Goal: Transaction & Acquisition: Purchase product/service

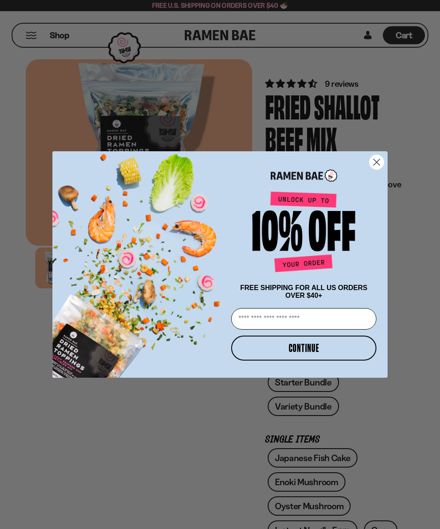
type input "**********"
click at [319, 346] on button "CONTINUE" at bounding box center [303, 348] width 145 height 25
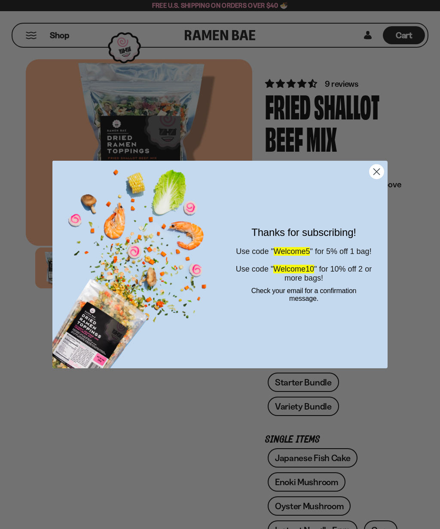
click at [383, 172] on circle "Close dialog" at bounding box center [377, 172] width 14 height 14
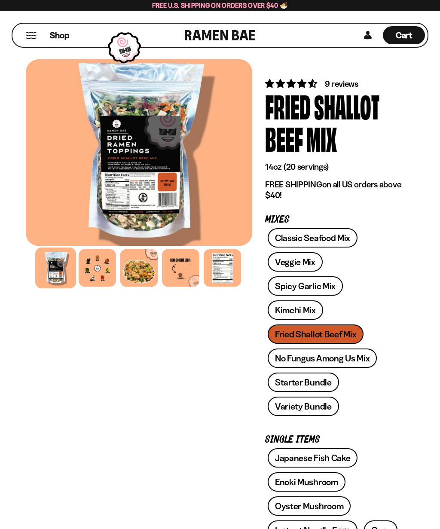
click at [349, 233] on link "Classic Seafood Mix" at bounding box center [313, 237] width 90 height 19
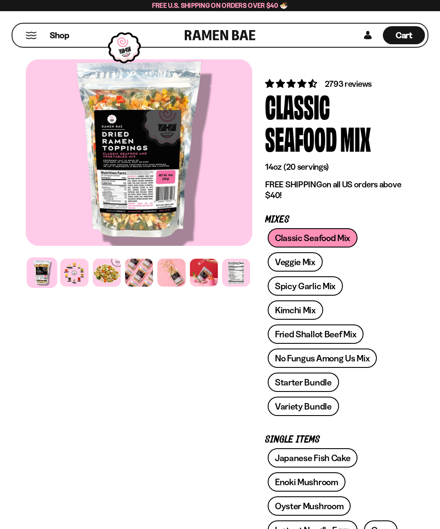
click at [352, 330] on link "Fried Shallot Beef Mix" at bounding box center [316, 334] width 96 height 19
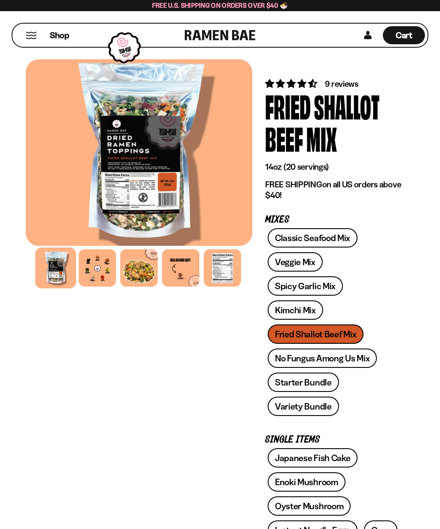
click at [337, 236] on link "Classic Seafood Mix" at bounding box center [313, 237] width 90 height 19
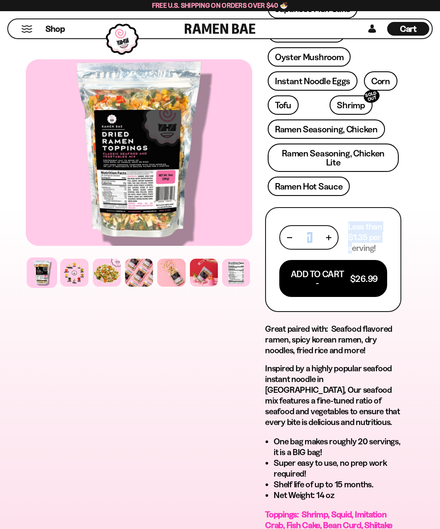
scroll to position [448, 0]
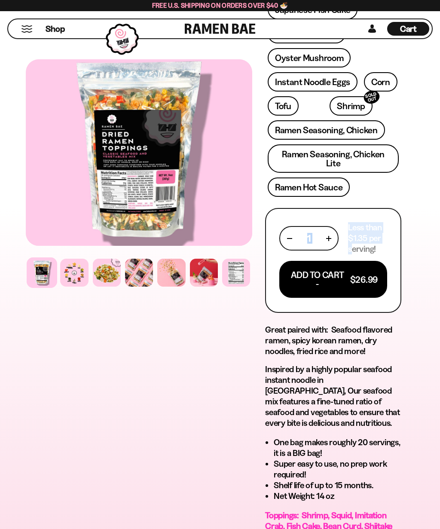
click at [336, 226] on div "1" at bounding box center [308, 238] width 59 height 25
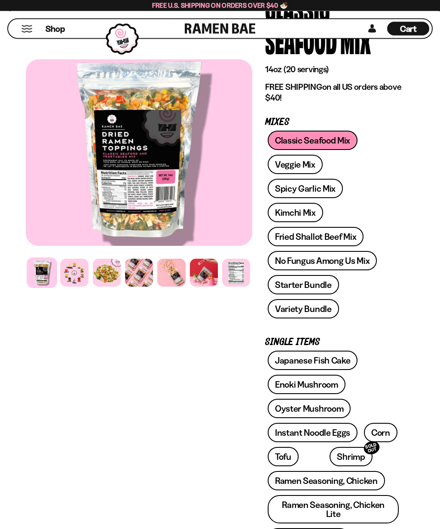
scroll to position [98, 0]
click at [331, 187] on link "Spicy Garlic Mix" at bounding box center [305, 188] width 75 height 19
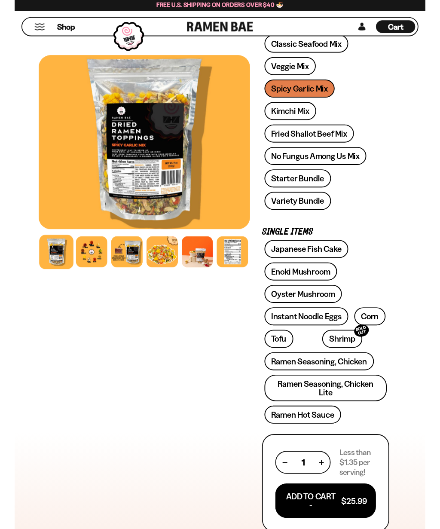
scroll to position [190, 0]
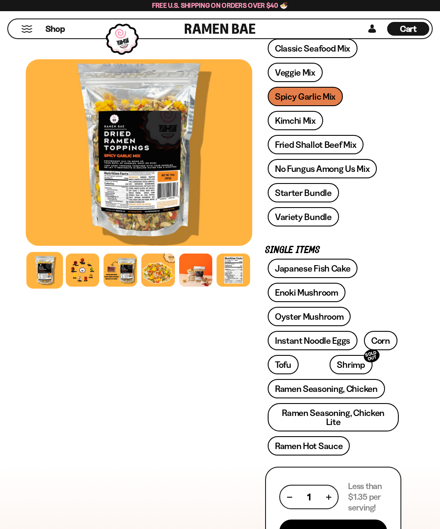
click at [328, 210] on link "Variety Bundle" at bounding box center [303, 216] width 71 height 19
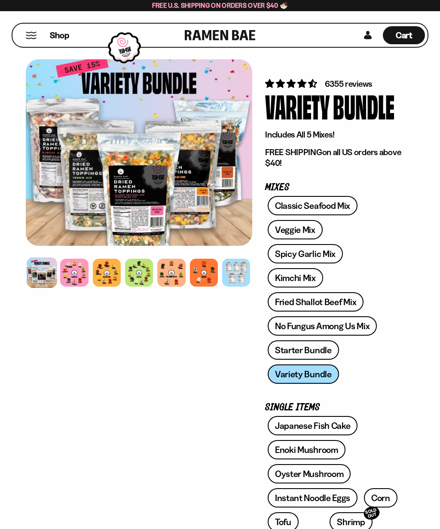
click at [412, 31] on span "Cart" at bounding box center [404, 35] width 17 height 10
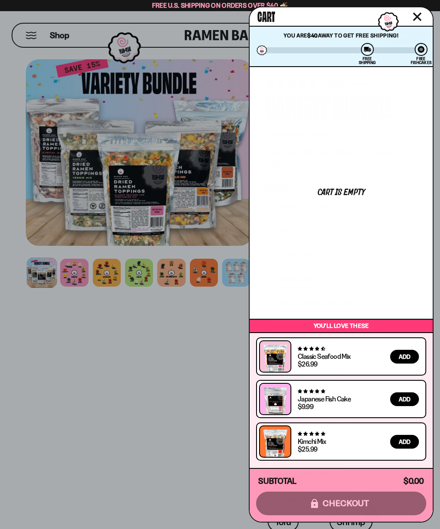
click at [419, 10] on button "Close cart" at bounding box center [417, 16] width 13 height 13
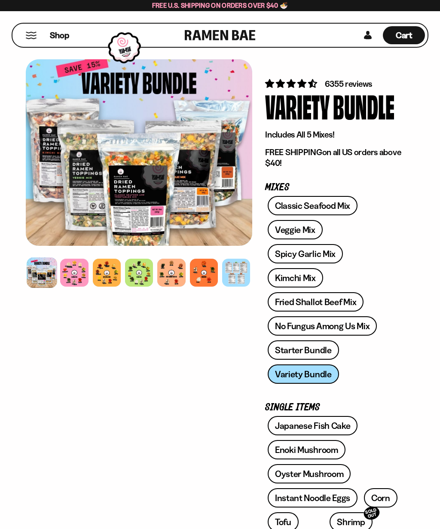
click at [418, 28] on div "Cart D0381C2F-513E-4F90-8A41-6F0A75DCBAAA" at bounding box center [404, 35] width 42 height 18
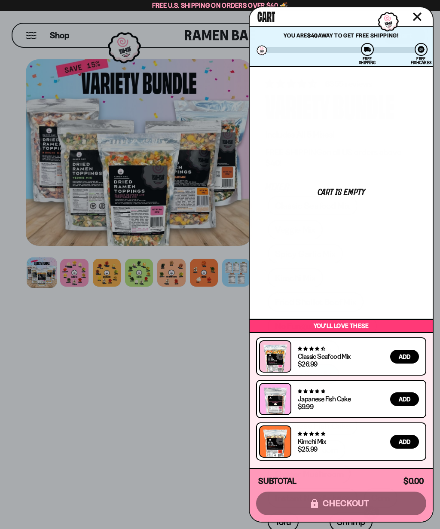
click at [203, 218] on div at bounding box center [220, 264] width 440 height 529
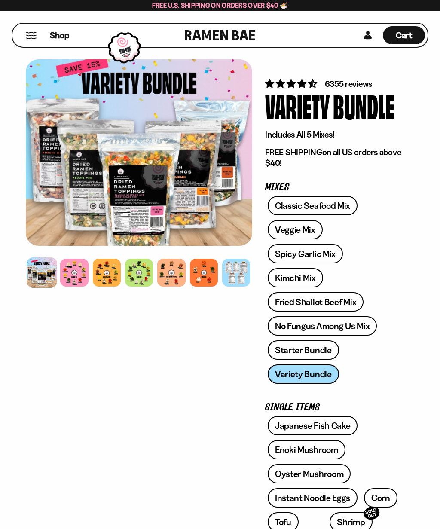
click at [325, 374] on div "Classic Seafood Mix Veggie Mix Spicy Garlic Mix Kimchi Mix Fried Shallot Beef M…" at bounding box center [333, 292] width 136 height 193
click at [319, 376] on div "Classic Seafood Mix Veggie Mix Spicy Garlic Mix Kimchi Mix Fried Shallot Beef M…" at bounding box center [333, 292] width 136 height 193
click at [164, 187] on div at bounding box center [139, 152] width 227 height 187
click at [46, 277] on div at bounding box center [42, 272] width 31 height 31
click at [82, 272] on div at bounding box center [74, 273] width 28 height 28
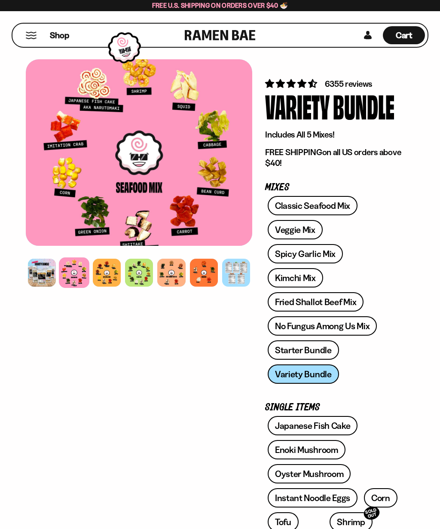
click at [110, 287] on div at bounding box center [107, 273] width 28 height 28
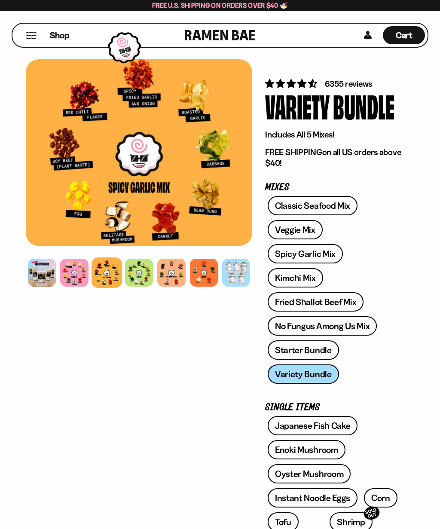
click at [144, 273] on div at bounding box center [139, 273] width 28 height 28
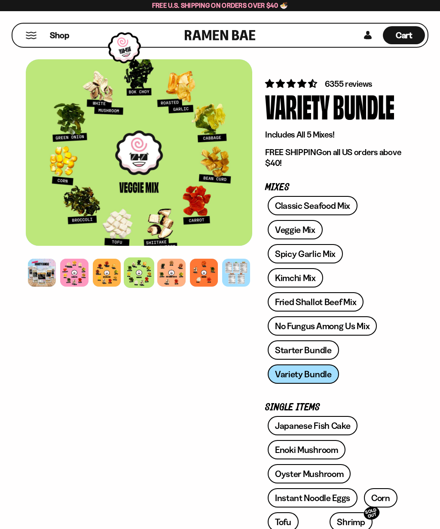
click at [175, 276] on div at bounding box center [171, 273] width 28 height 28
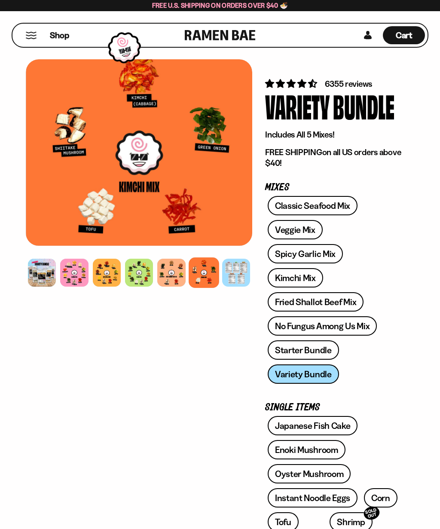
click at [218, 208] on div at bounding box center [139, 152] width 227 height 187
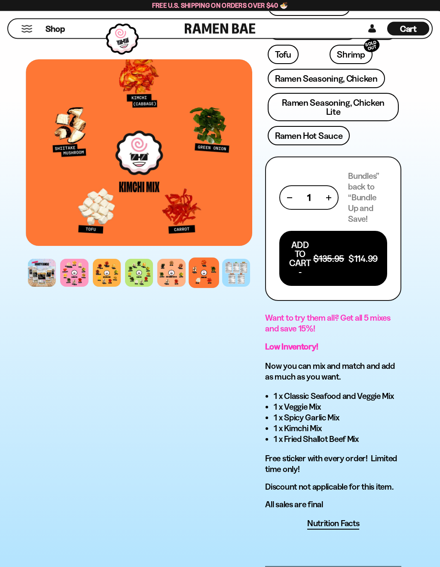
scroll to position [472, 0]
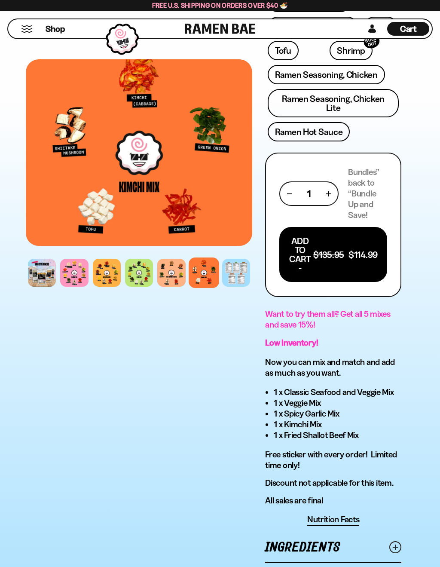
click at [291, 191] on button "button" at bounding box center [289, 193] width 5 height 5
click at [293, 188] on div "1" at bounding box center [309, 193] width 44 height 11
click at [291, 181] on div "1" at bounding box center [308, 193] width 59 height 25
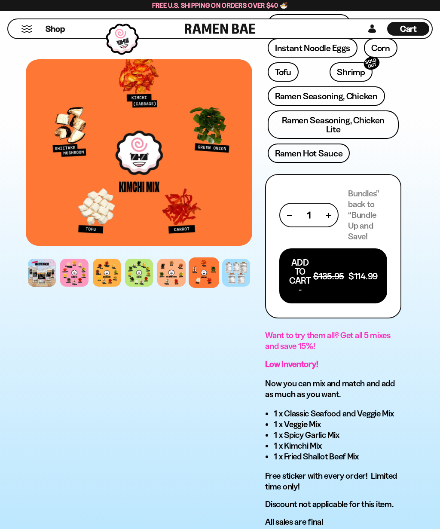
scroll to position [449, 0]
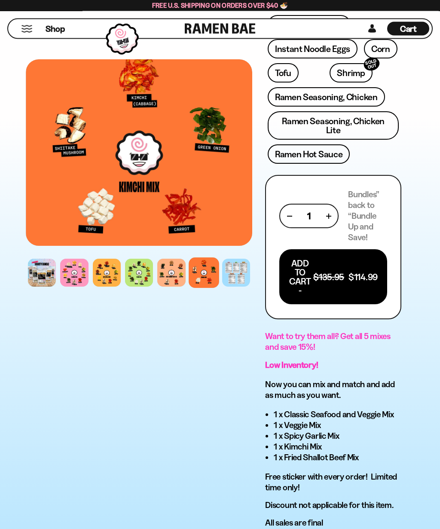
click at [374, 194] on p "Bundles” back to “Bundle Up and Save!" at bounding box center [367, 217] width 39 height 54
click at [338, 208] on div "1" at bounding box center [308, 216] width 59 height 25
click at [300, 211] on div "1" at bounding box center [309, 216] width 44 height 11
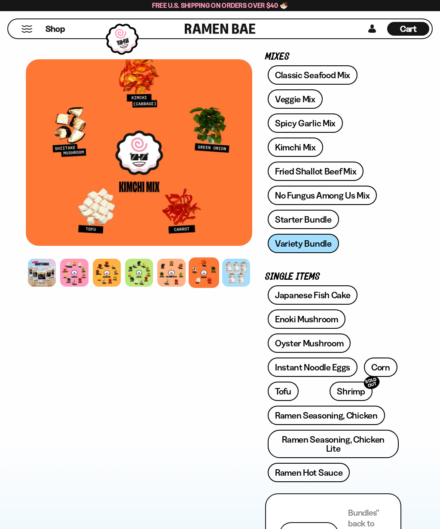
scroll to position [0, 0]
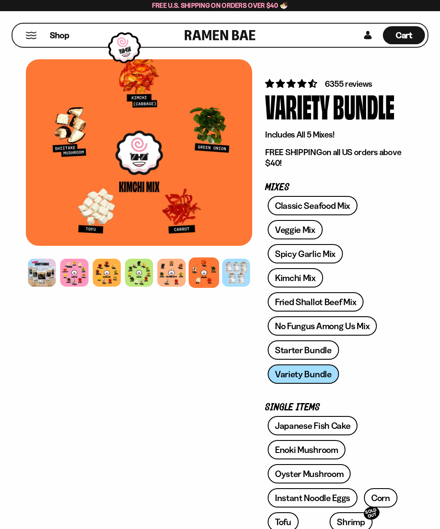
click at [412, 27] on div "Cart D0381C2F-513E-4F90-8A41-6F0A75DCBAAA" at bounding box center [404, 35] width 42 height 18
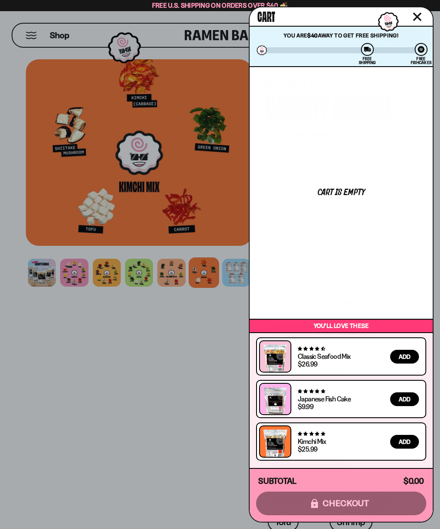
click at [423, 14] on button "Close cart" at bounding box center [417, 16] width 13 height 13
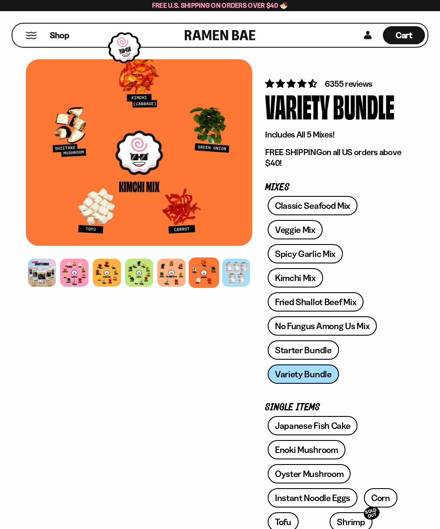
click at [409, 33] on span "Cart" at bounding box center [404, 35] width 17 height 10
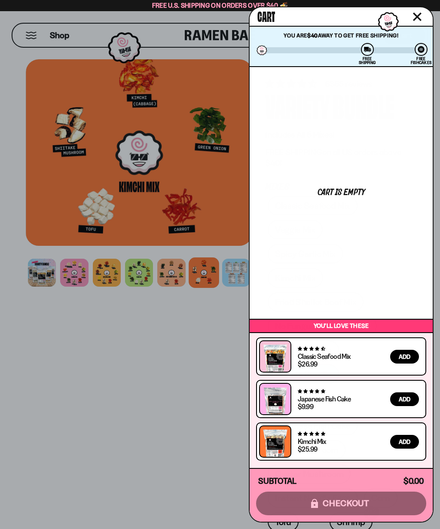
click at [342, 187] on div "Cart is empty" at bounding box center [341, 192] width 183 height 251
click at [376, 508] on div "Subtotal $0.00 $0.00 icons8-lock checkout" at bounding box center [341, 495] width 183 height 54
click at [358, 502] on div "Subtotal $0.00 $0.00 icons8-lock checkout" at bounding box center [341, 495] width 183 height 54
click at [355, 332] on div "You’ll love these" at bounding box center [341, 326] width 183 height 12
click at [420, 13] on icon "Close cart" at bounding box center [417, 16] width 9 height 9
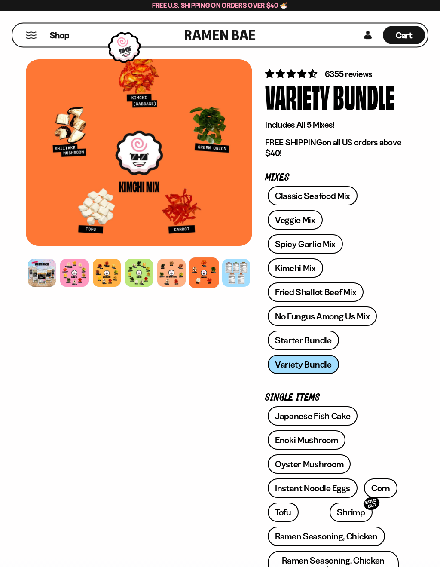
scroll to position [10, 0]
click at [339, 193] on link "Classic Seafood Mix" at bounding box center [313, 195] width 90 height 19
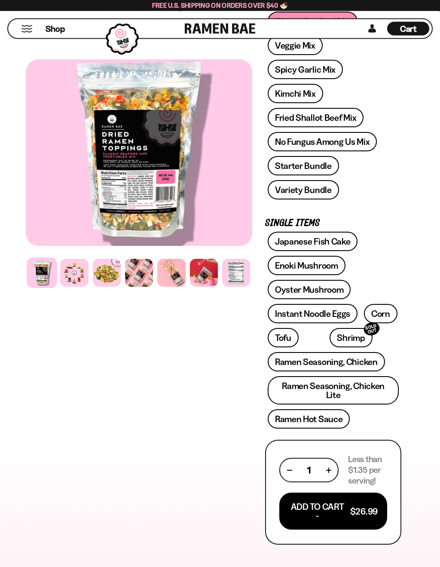
scroll to position [217, 0]
click at [363, 509] on button "Add To Cart - $26.99" at bounding box center [333, 511] width 108 height 37
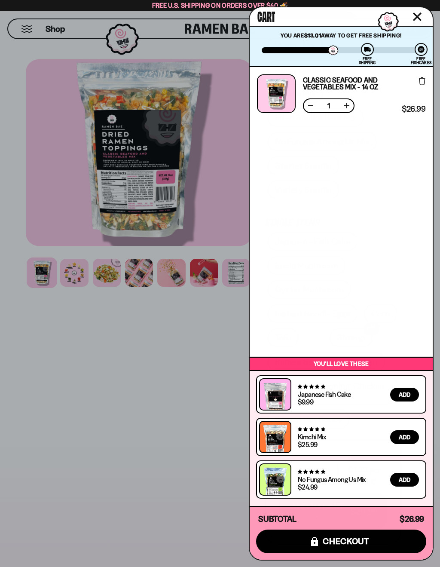
click at [217, 181] on div at bounding box center [220, 283] width 440 height 567
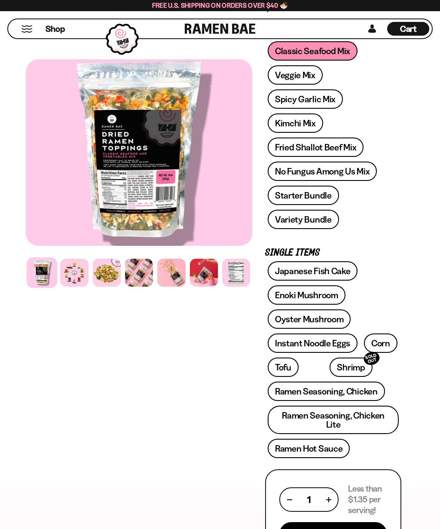
scroll to position [185, 0]
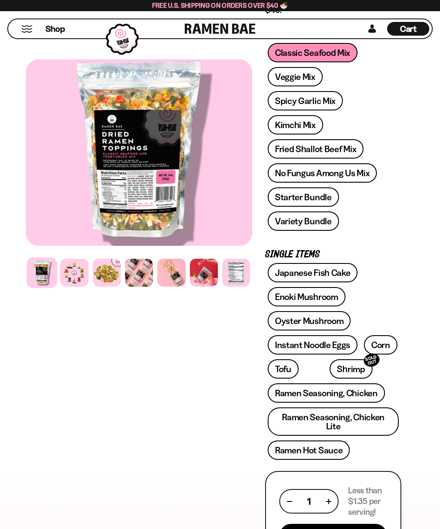
click at [342, 148] on link "Fried Shallot Beef Mix" at bounding box center [316, 148] width 96 height 19
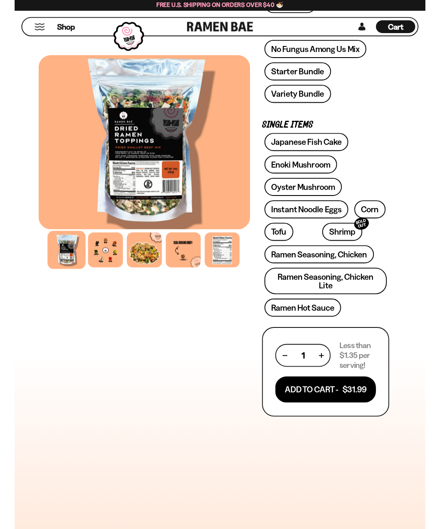
scroll to position [306, 0]
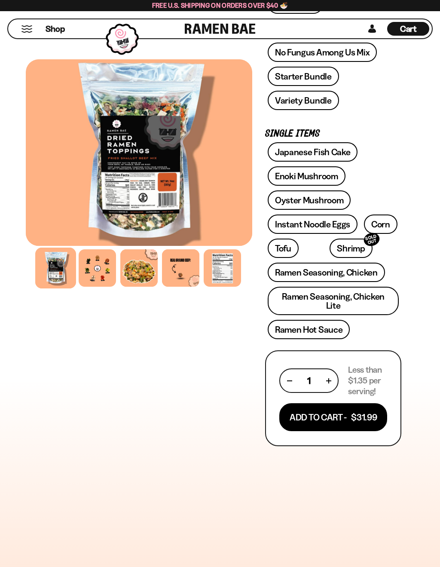
click at [362, 410] on button "Add To Cart - $31.99" at bounding box center [333, 417] width 108 height 28
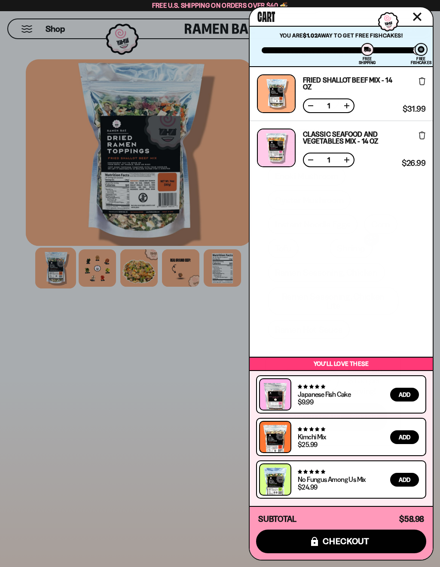
click at [360, 529] on span "checkout" at bounding box center [346, 540] width 47 height 9
